Goal: Task Accomplishment & Management: Manage account settings

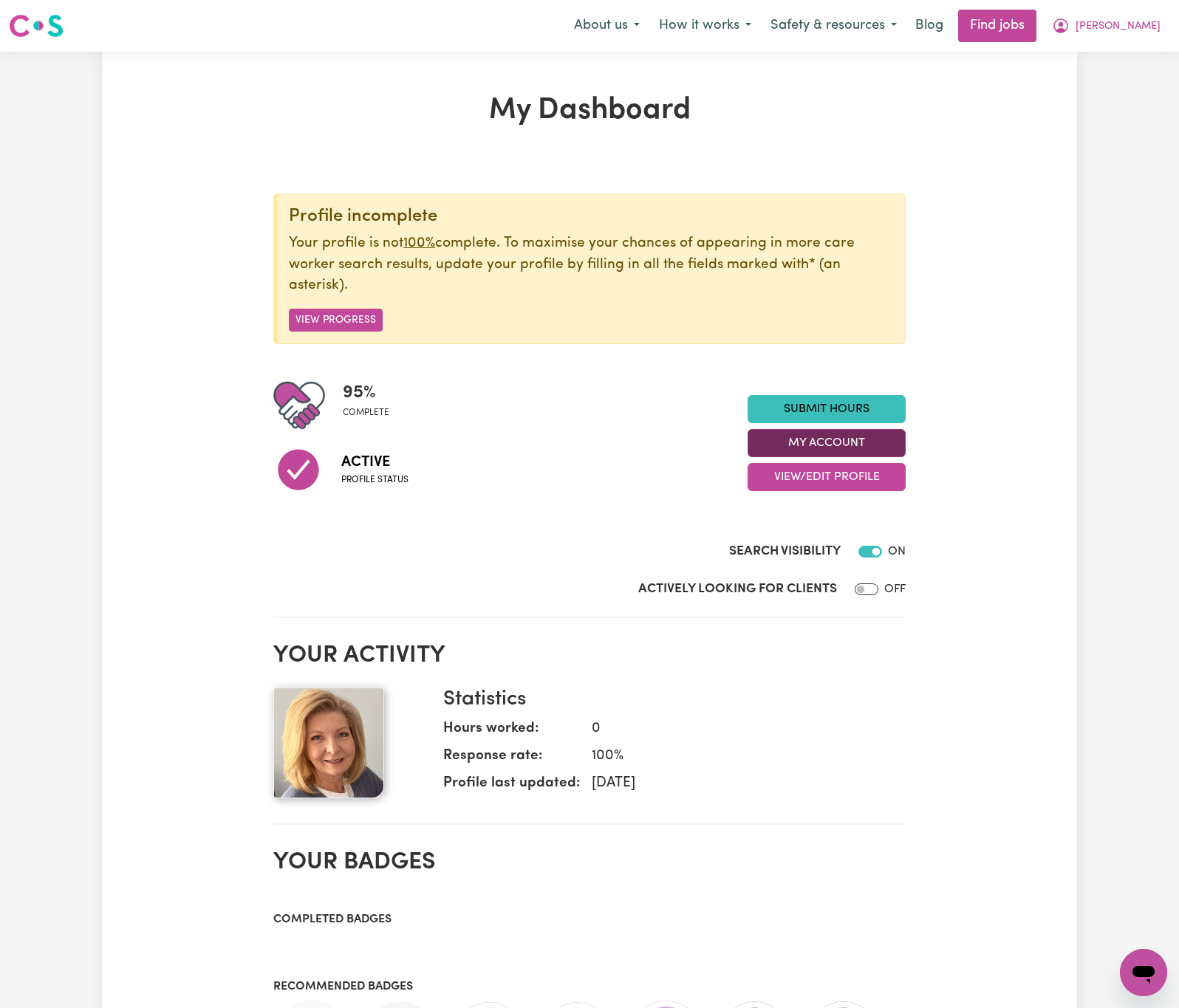
click at [889, 437] on button "My Account" at bounding box center [827, 443] width 159 height 28
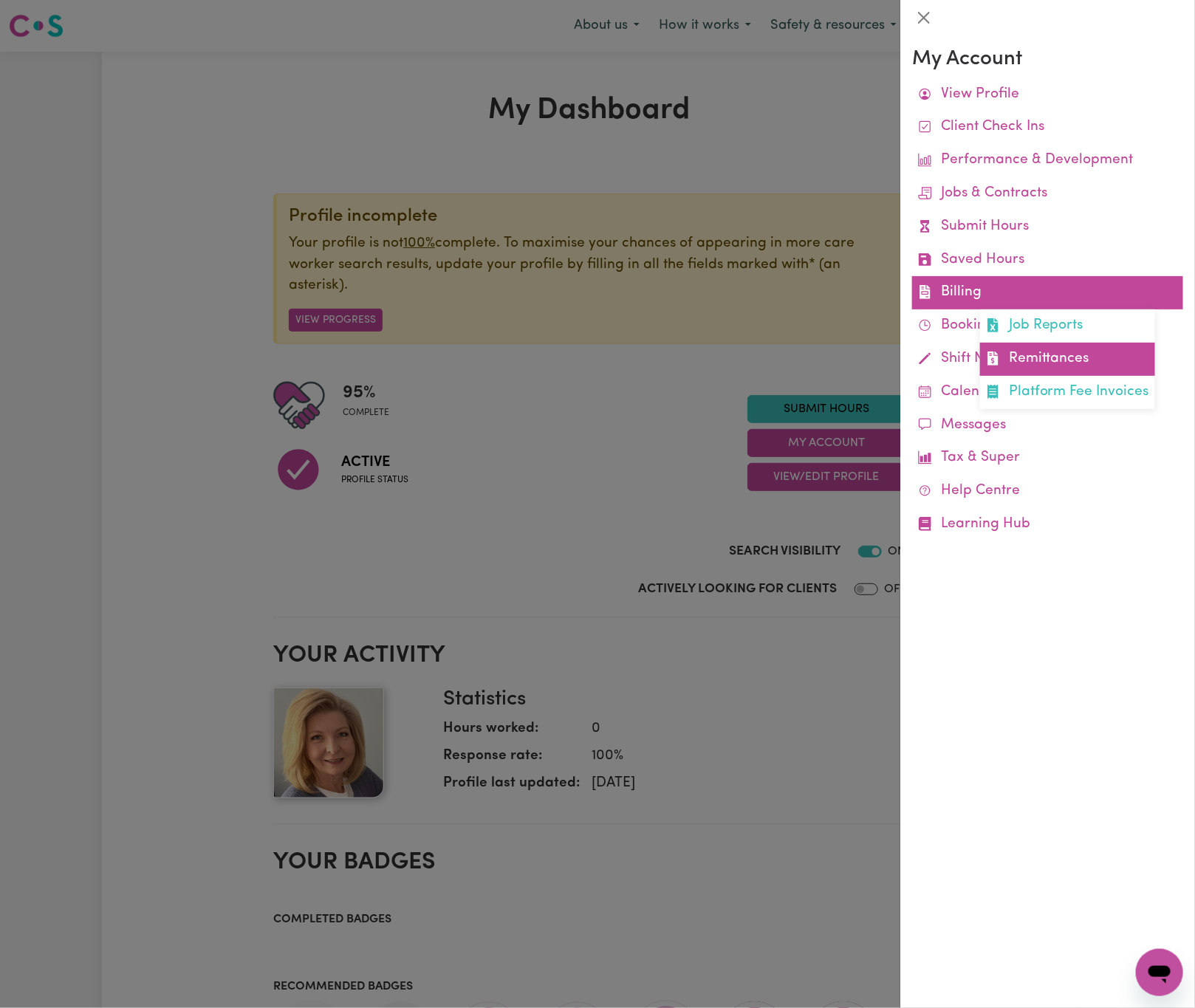
click at [1077, 355] on link "Remittances" at bounding box center [1067, 359] width 175 height 33
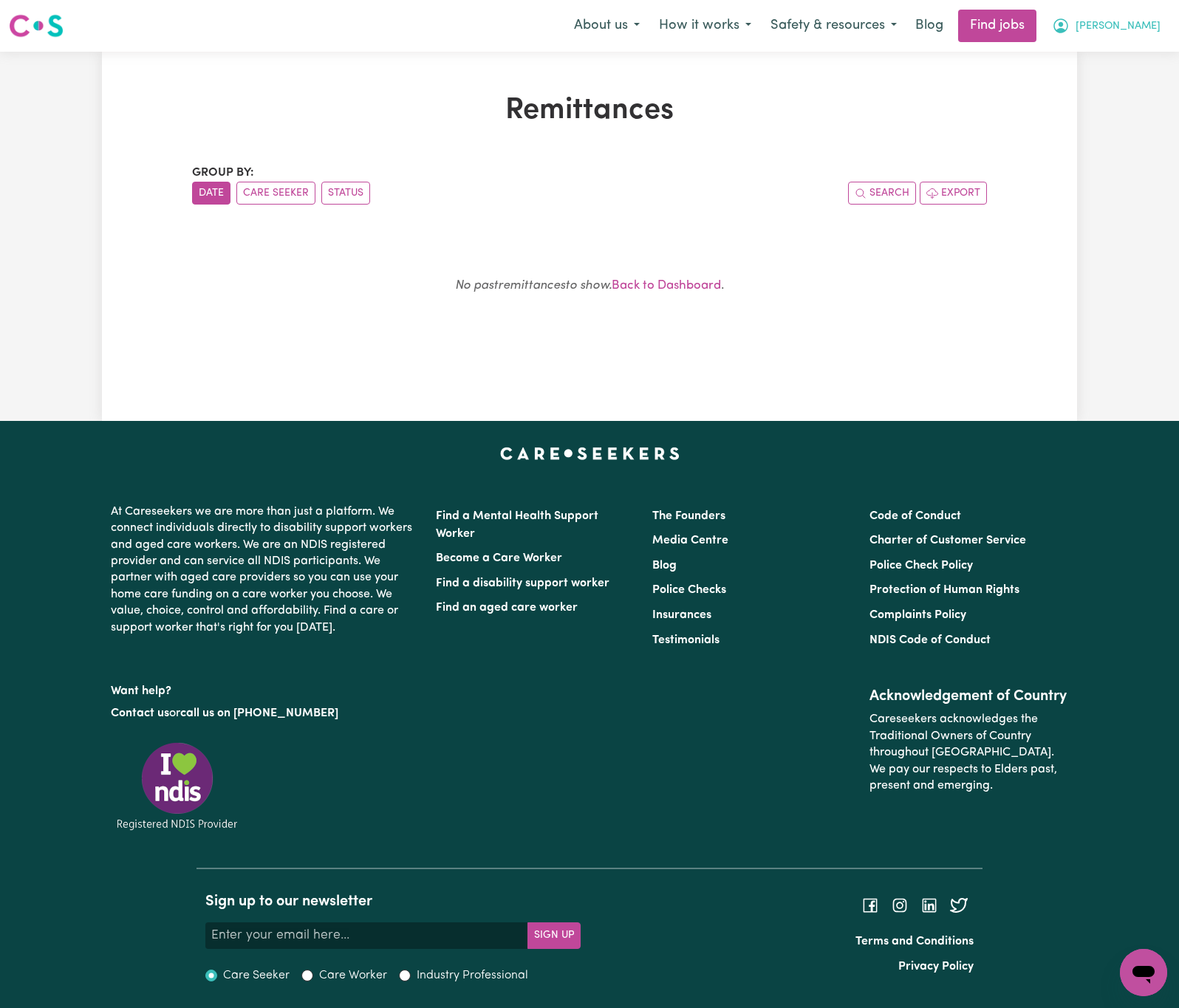
click at [1148, 21] on span "[PERSON_NAME]" at bounding box center [1118, 27] width 85 height 16
click at [1104, 110] on link "Logout" at bounding box center [1111, 113] width 117 height 28
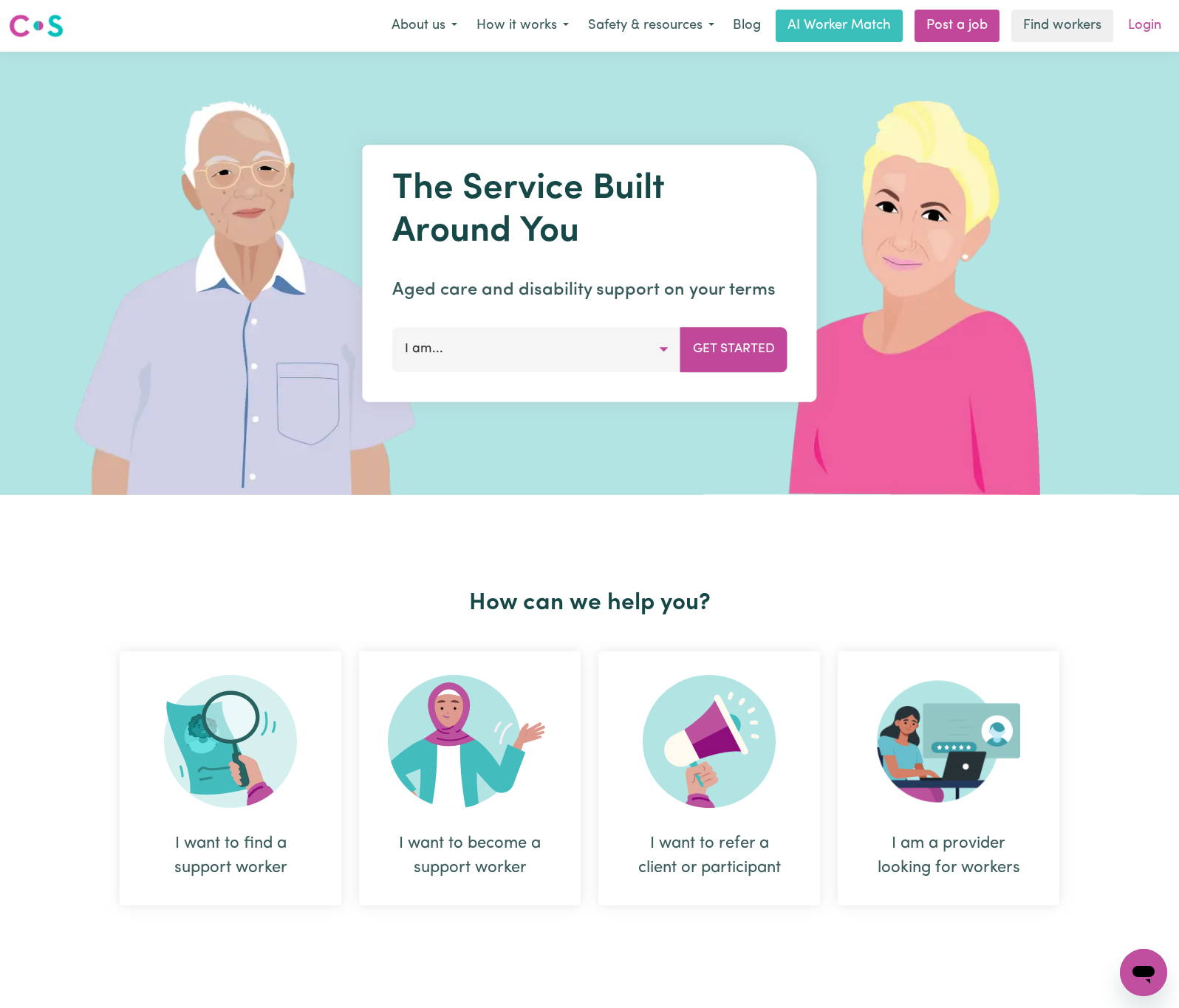
click at [1136, 27] on link "Login" at bounding box center [1146, 26] width 51 height 33
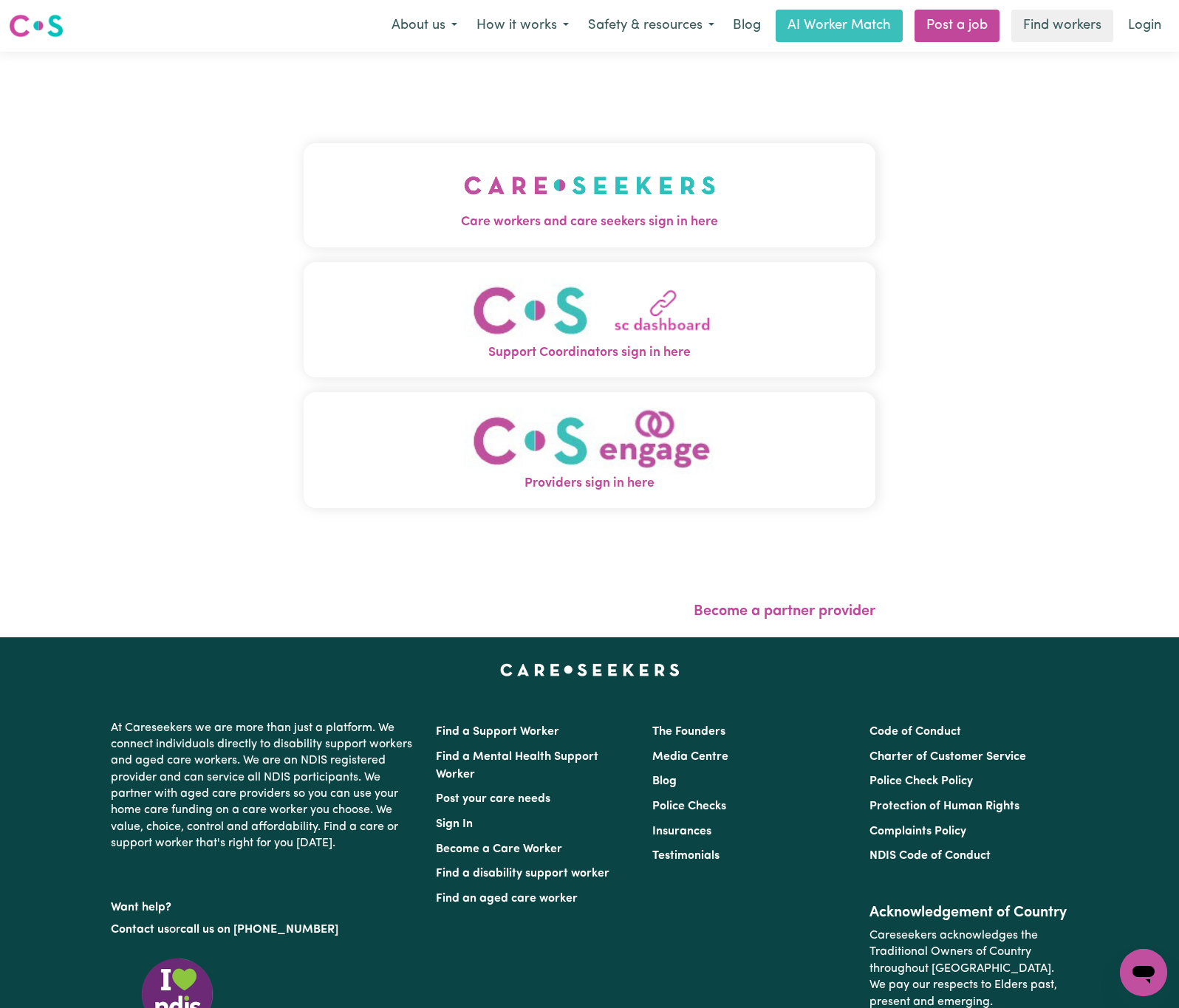
click at [592, 170] on img "Care workers and care seekers sign in here" at bounding box center [590, 186] width 252 height 55
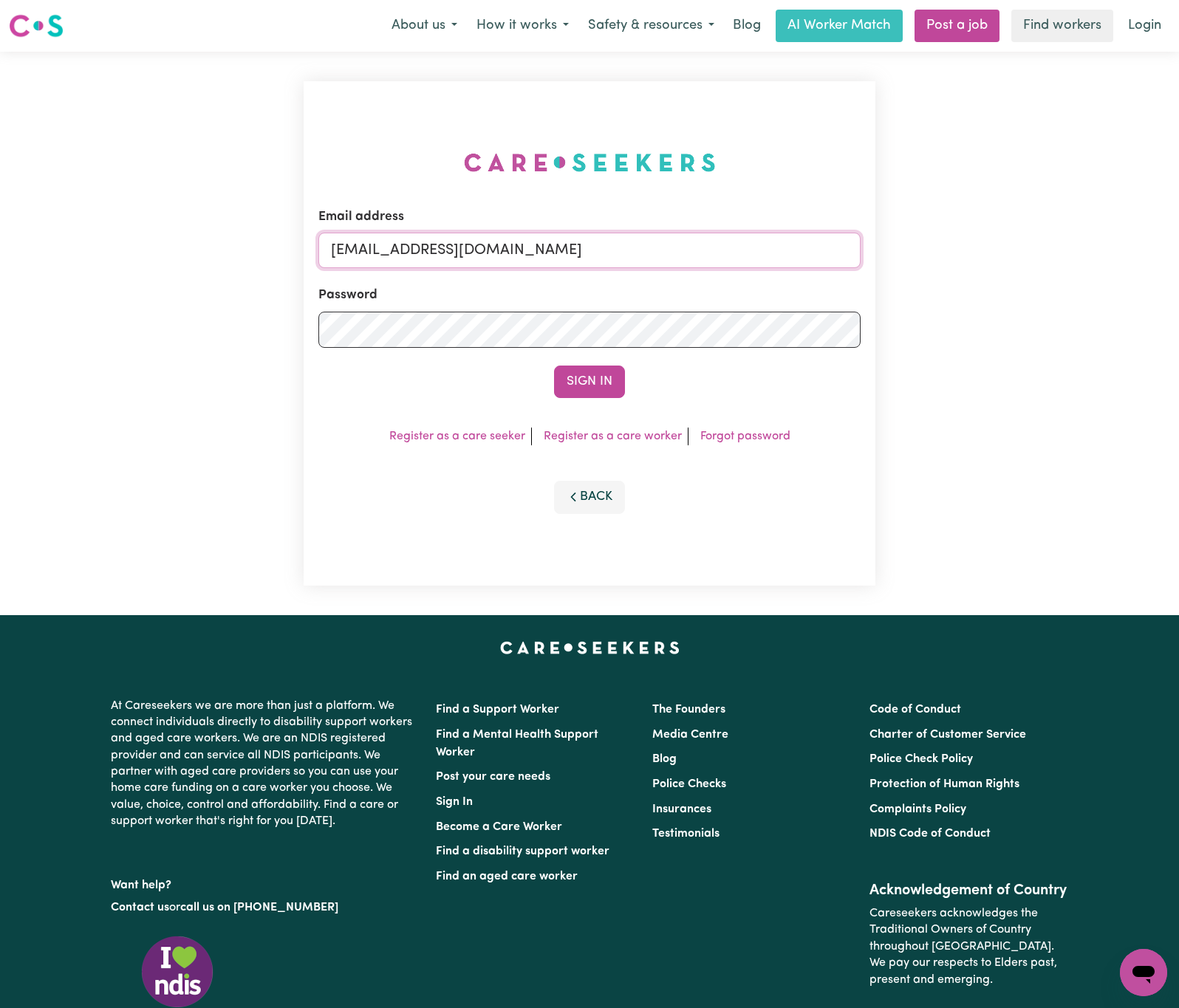
drag, startPoint x: 405, startPoint y: 239, endPoint x: 982, endPoint y: 242, distance: 577.0
click at [985, 242] on div "Email address [EMAIL_ADDRESS][DOMAIN_NAME] Password Sign In Register as a care …" at bounding box center [590, 333] width 1179 height 564
paste input "[PERSON_NAME][EMAIL_ADDRESS][PERSON_NAME][DOMAIN_NAME]"
type input "[EMAIL_ADDRESS][PERSON_NAME][PERSON_NAME][DOMAIN_NAME]"
click at [554, 366] on button "Sign In" at bounding box center [590, 382] width 71 height 33
